Goal: Find specific fact: Find specific fact

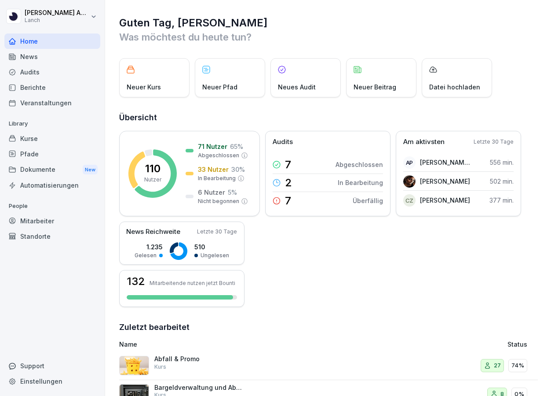
click at [44, 221] on div "Mitarbeiter" at bounding box center [52, 220] width 96 height 15
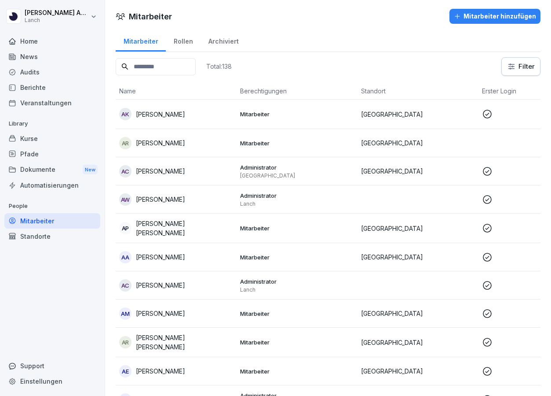
click at [161, 68] on input at bounding box center [156, 66] width 80 height 17
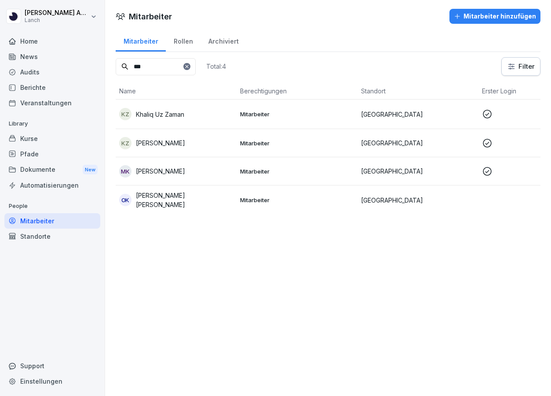
type input "***"
click at [162, 116] on p "Khaliq Uz Zaman" at bounding box center [160, 114] width 48 height 9
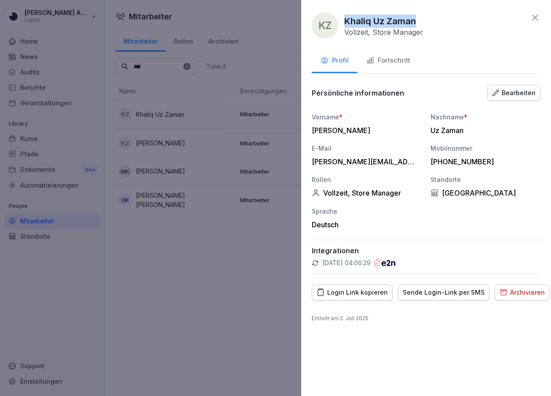
drag, startPoint x: 415, startPoint y: 20, endPoint x: 342, endPoint y: 21, distance: 73.9
click at [342, 21] on div "KZ [PERSON_NAME] Uz [PERSON_NAME] Vollzeit, Store Manager" at bounding box center [367, 25] width 111 height 26
copy p "Khaliq Uz Zaman"
